Goal: Task Accomplishment & Management: Use online tool/utility

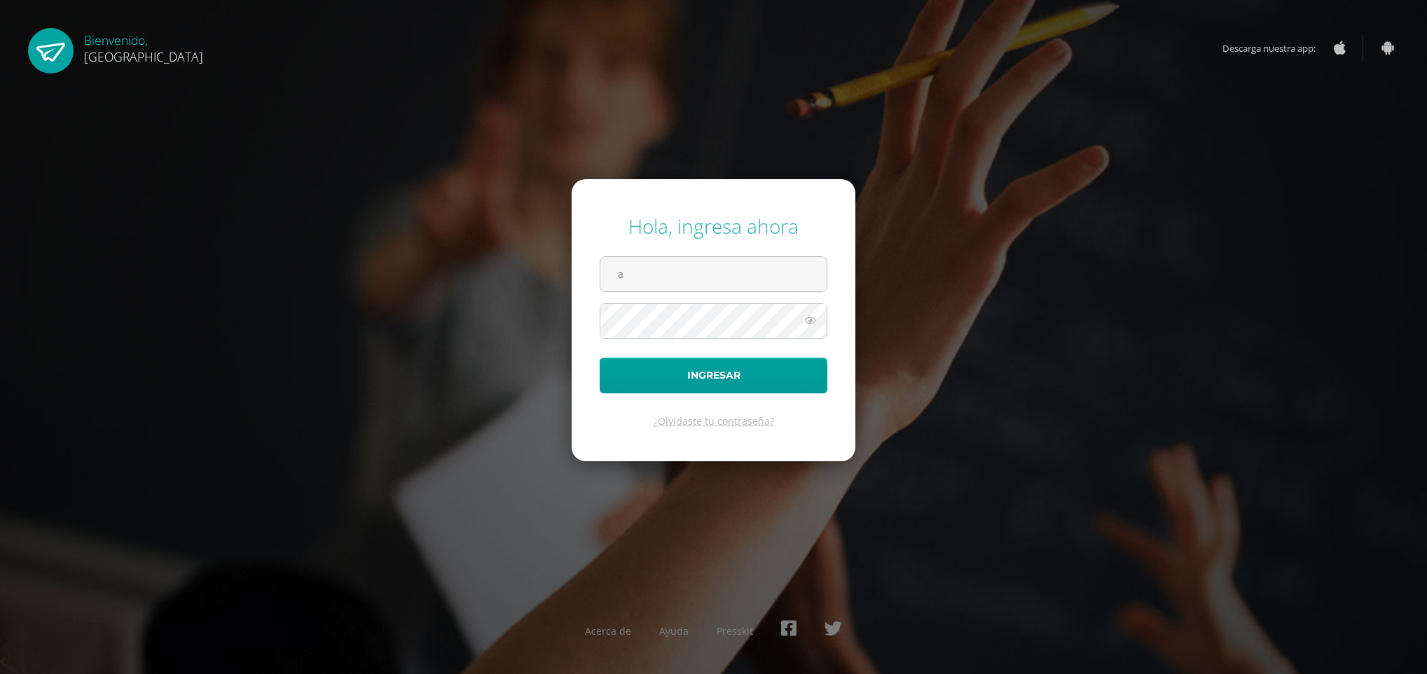
type input "annelisse.delatorre@colegiobelga.edu.gt"
click at [599, 358] on button "Ingresar" at bounding box center [713, 376] width 228 height 36
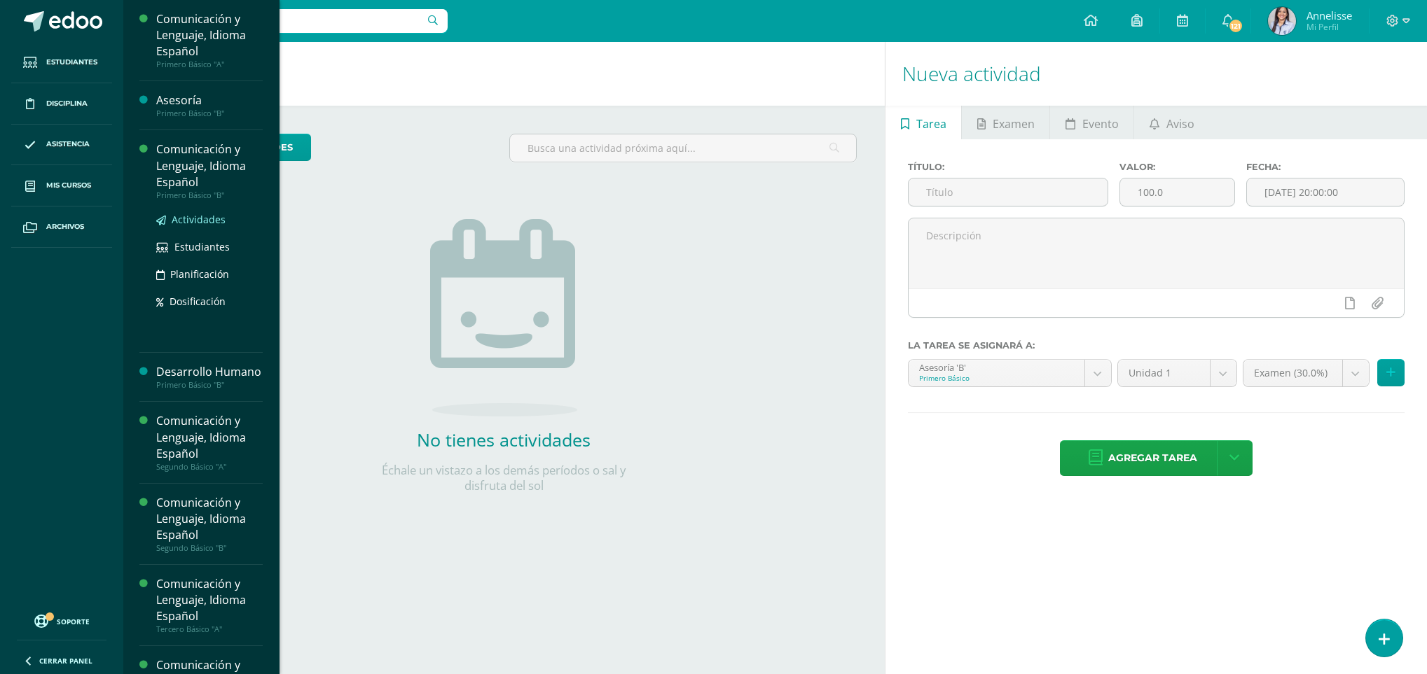
click at [200, 219] on span "Actividades" at bounding box center [199, 219] width 54 height 13
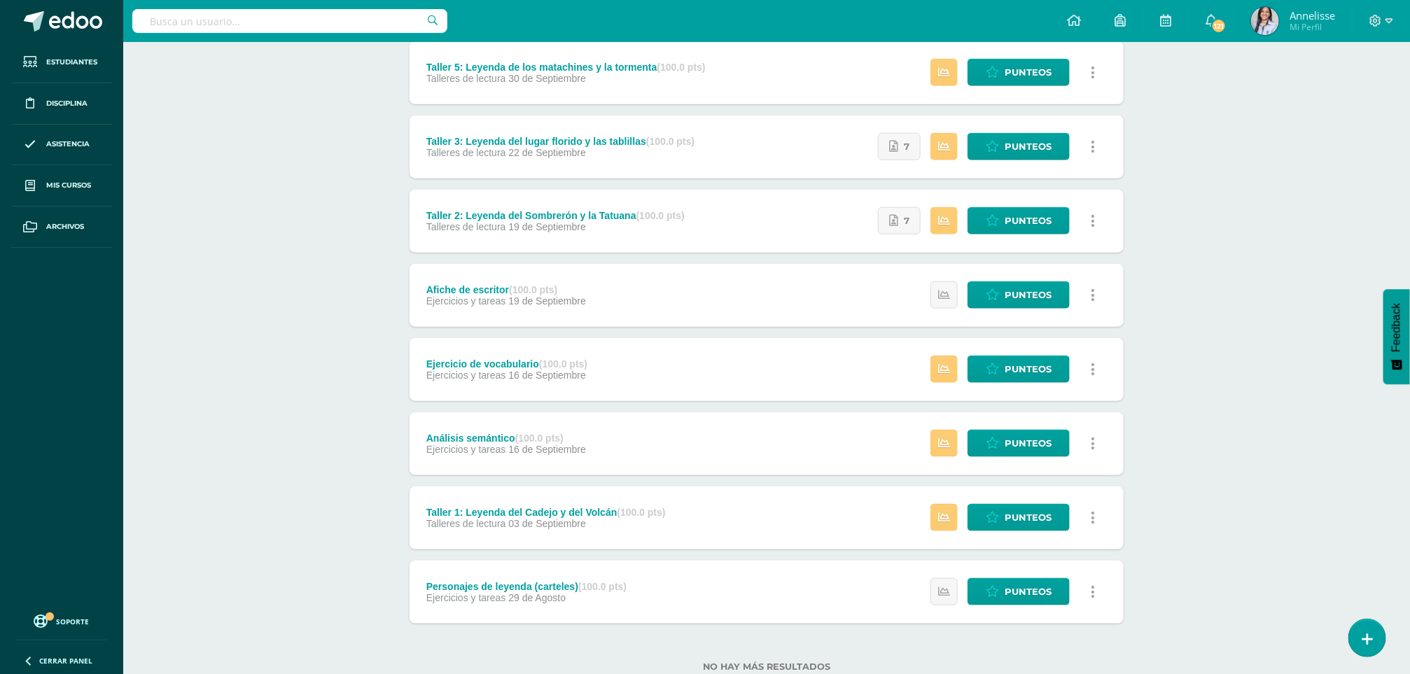
scroll to position [645, 0]
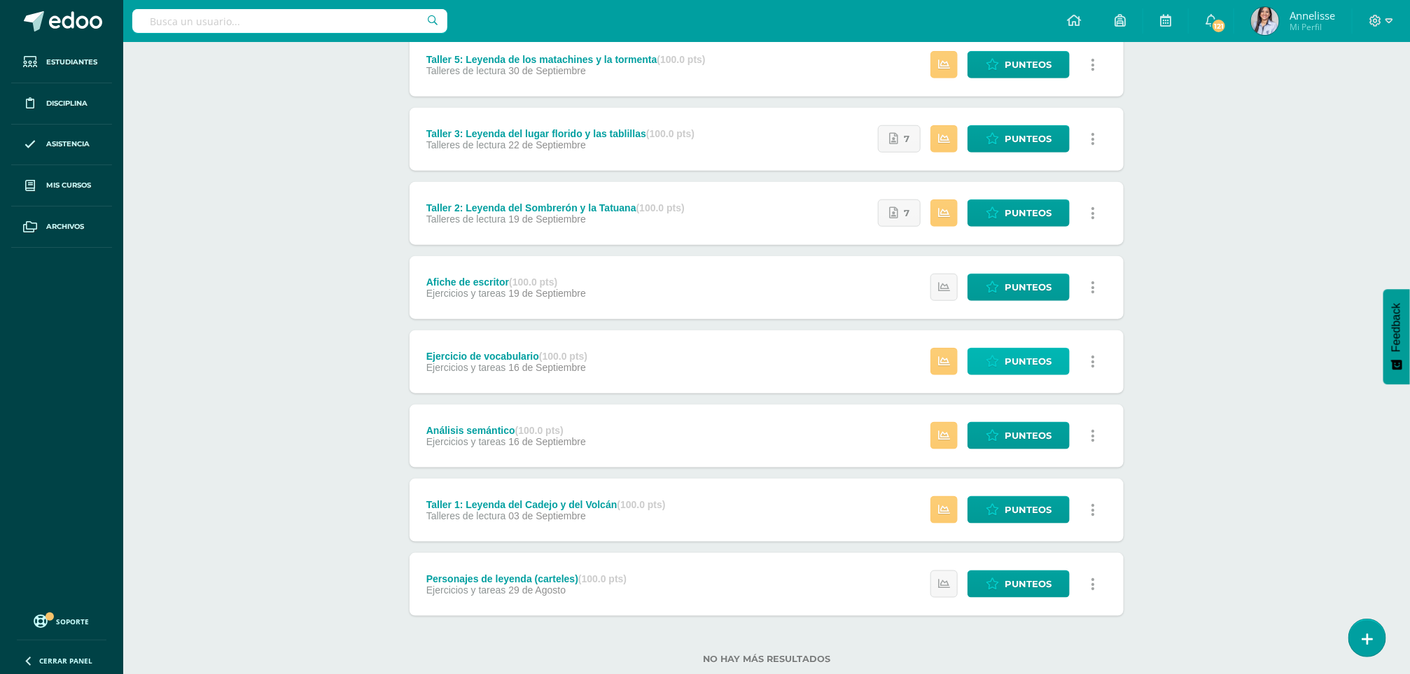
click at [1004, 359] on link "Punteos" at bounding box center [1019, 361] width 102 height 27
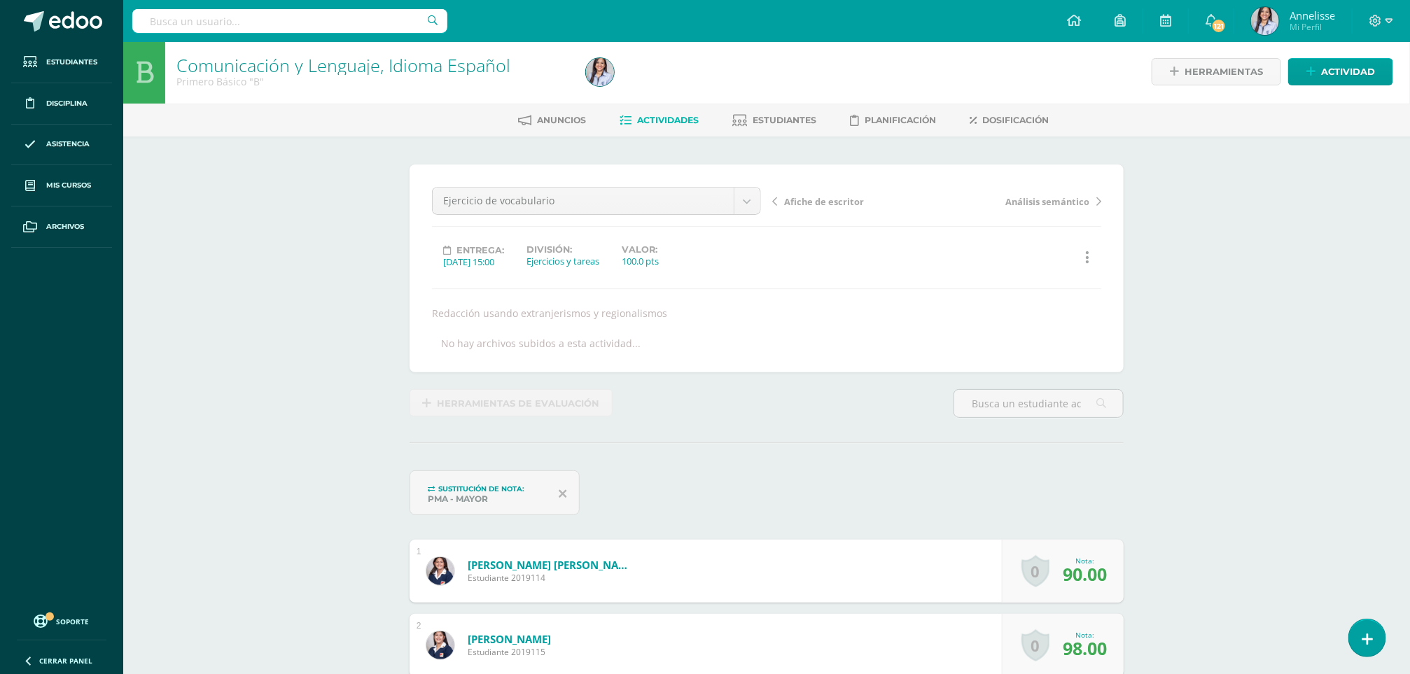
scroll to position [3, 0]
